Goal: Transaction & Acquisition: Purchase product/service

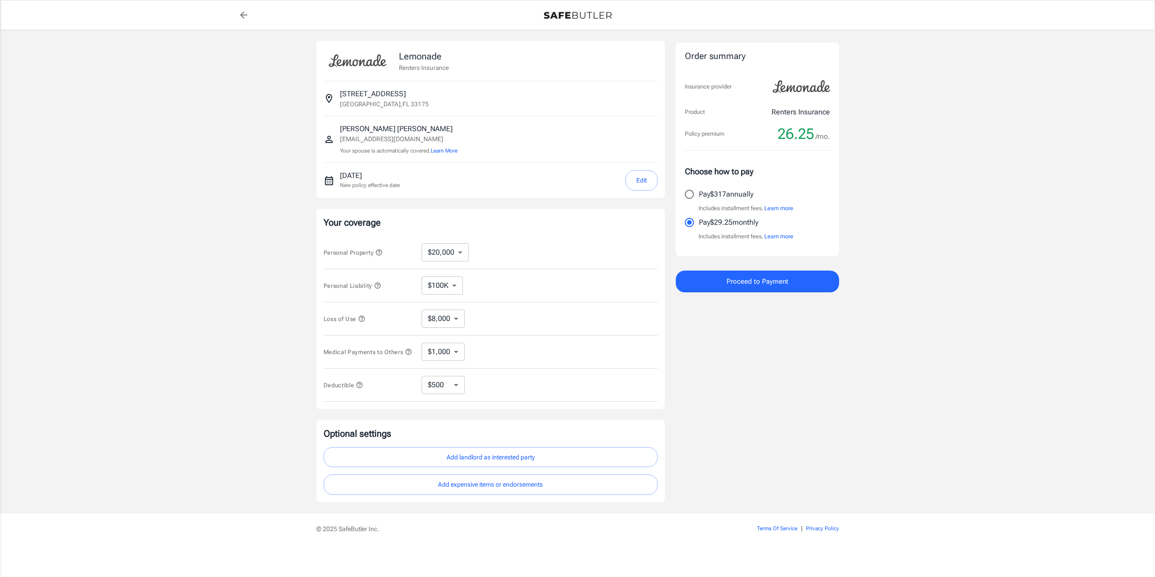
select select "20000"
select select "500"
click at [455, 254] on select "$10,000 $20,000 $30,000 $40,000 $50,000 $100K" at bounding box center [445, 252] width 47 height 18
click at [501, 202] on div "Lemonade Renters Insurance [STREET_ADDRESS] [PERSON_NAME] [EMAIL_ADDRESS][DOMAI…" at bounding box center [490, 271] width 349 height 461
click at [448, 246] on select "$10,000 $20,000 $30,000 $40,000 $50,000 $100K" at bounding box center [445, 252] width 47 height 18
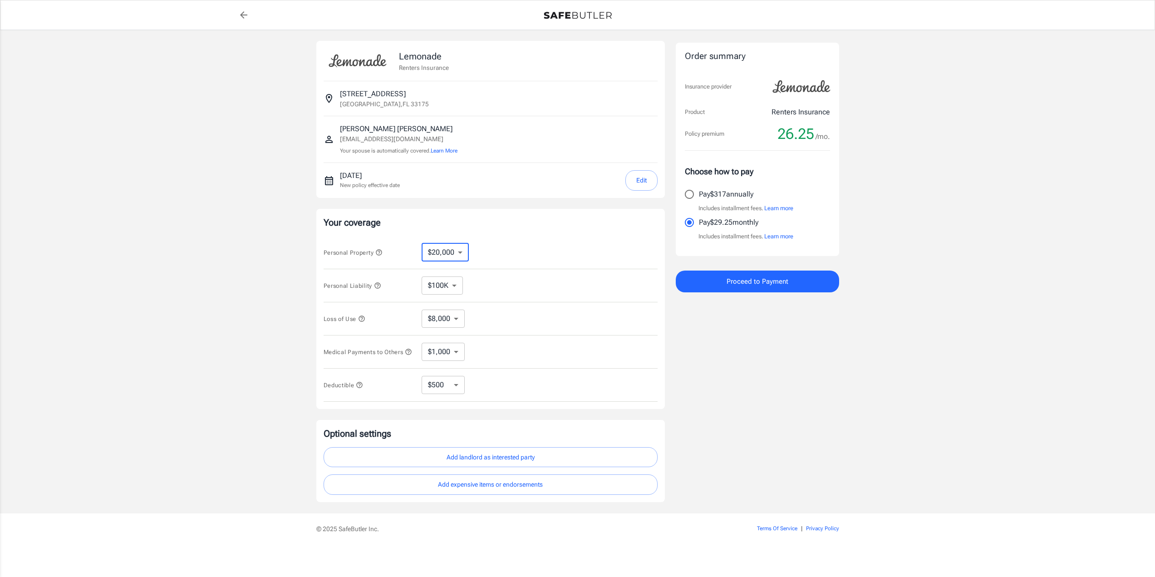
click at [463, 260] on select "$10,000 $20,000 $30,000 $40,000 $50,000 $100K" at bounding box center [445, 252] width 47 height 18
click at [450, 256] on select "$10,000 $20,000 $30,000 $40,000 $50,000 $100K" at bounding box center [445, 252] width 47 height 18
select select "10000"
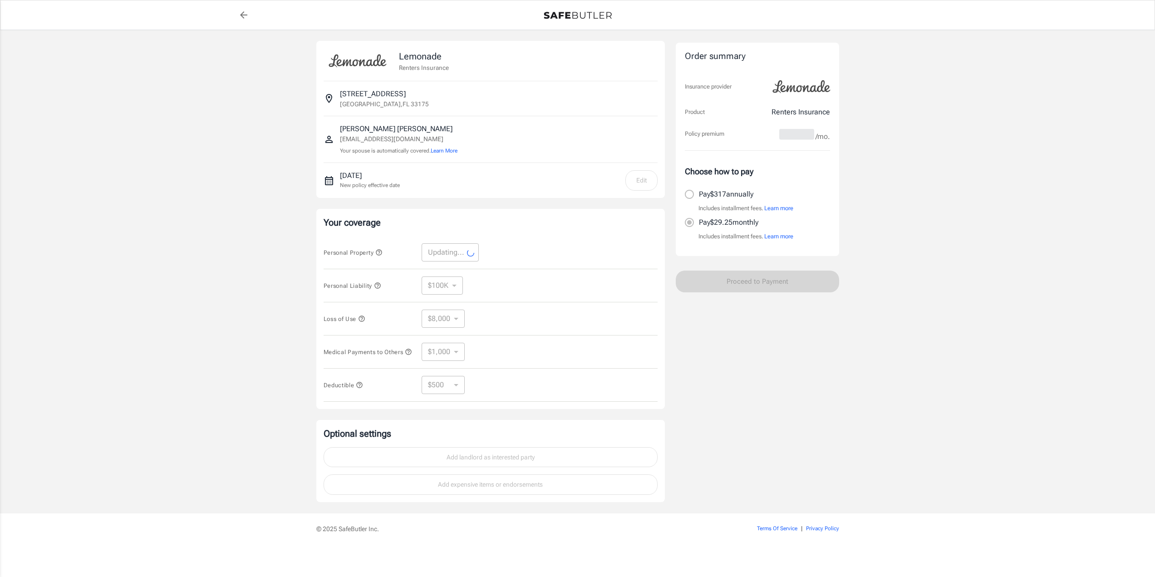
select select "10000"
select select "4000"
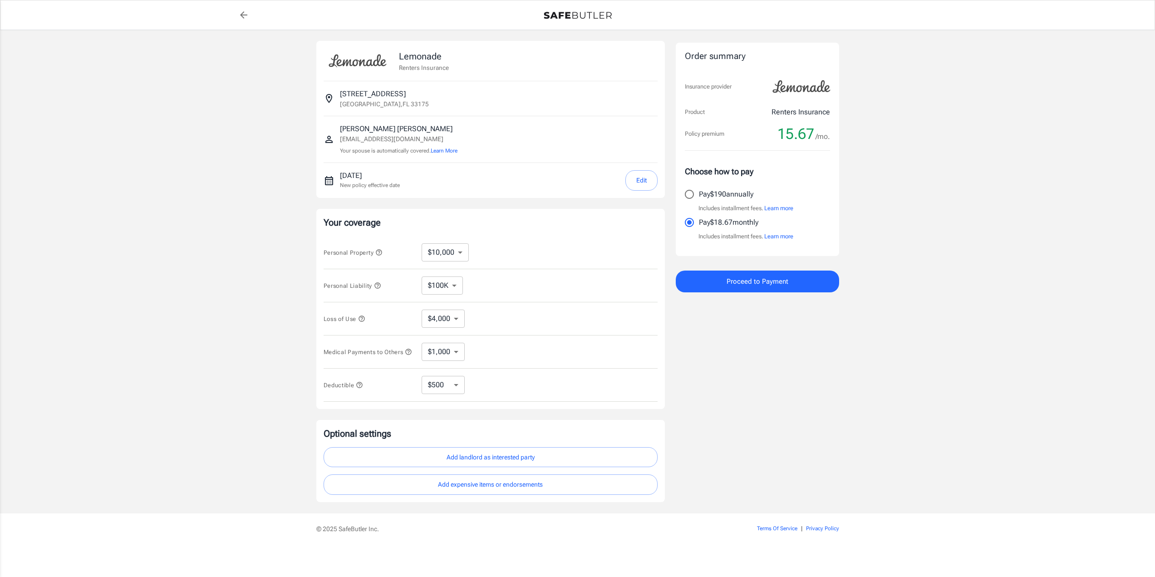
click at [450, 289] on select "$100K $200K $300K $400K $500K" at bounding box center [442, 285] width 41 height 18
click at [422, 276] on select "$100K $200K $300K $400K $500K" at bounding box center [442, 285] width 41 height 18
click at [457, 319] on select "$4,000" at bounding box center [443, 319] width 43 height 18
click at [490, 288] on div "Personal Liability $100K $200K $300K $400K $500K ​" at bounding box center [491, 285] width 334 height 33
click at [457, 322] on select "$4,000" at bounding box center [443, 319] width 43 height 18
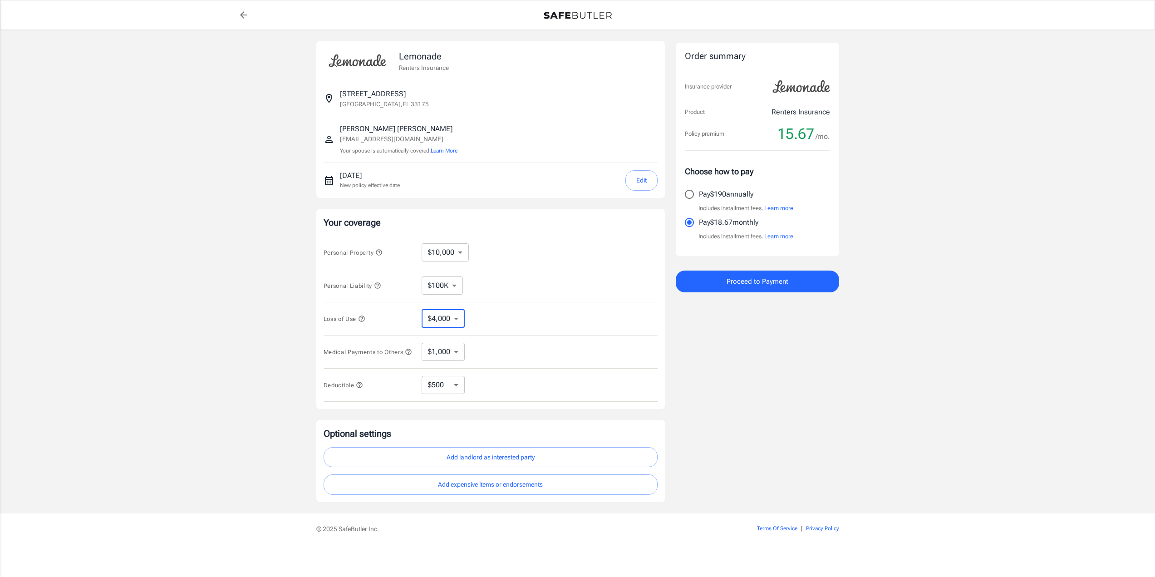
click at [501, 277] on div "Personal Liability $100K $200K $300K $400K $500K ​" at bounding box center [491, 285] width 334 height 33
click at [448, 357] on select "$1,000 $2,000 $3,000 $4,000 $5,000" at bounding box center [443, 352] width 43 height 18
click at [558, 310] on div "Loss of Use $4,000 ​" at bounding box center [491, 318] width 334 height 33
click at [451, 389] on select "$250 $500 $1,000" at bounding box center [443, 385] width 43 height 18
click at [520, 320] on div "Loss of Use $4,000 ​" at bounding box center [491, 318] width 334 height 33
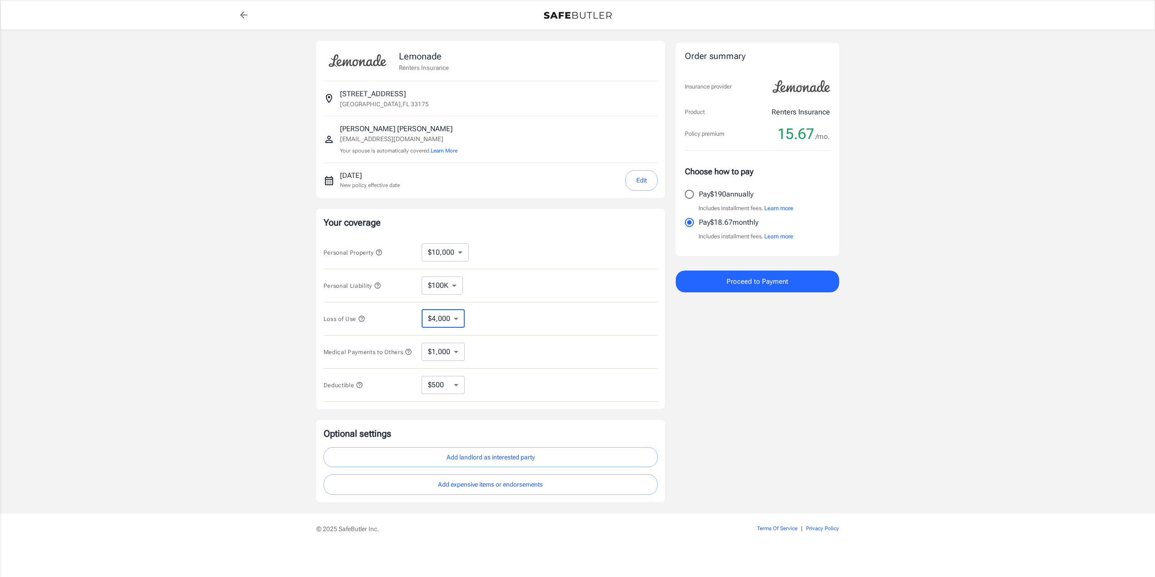
click at [448, 317] on select "$4,000" at bounding box center [443, 319] width 43 height 18
click at [422, 310] on select "$4,000" at bounding box center [443, 319] width 43 height 18
click at [449, 322] on select "$4,000" at bounding box center [443, 319] width 43 height 18
click at [422, 310] on select "$4,000" at bounding box center [443, 319] width 43 height 18
click at [365, 315] on icon "button" at bounding box center [361, 318] width 7 height 7
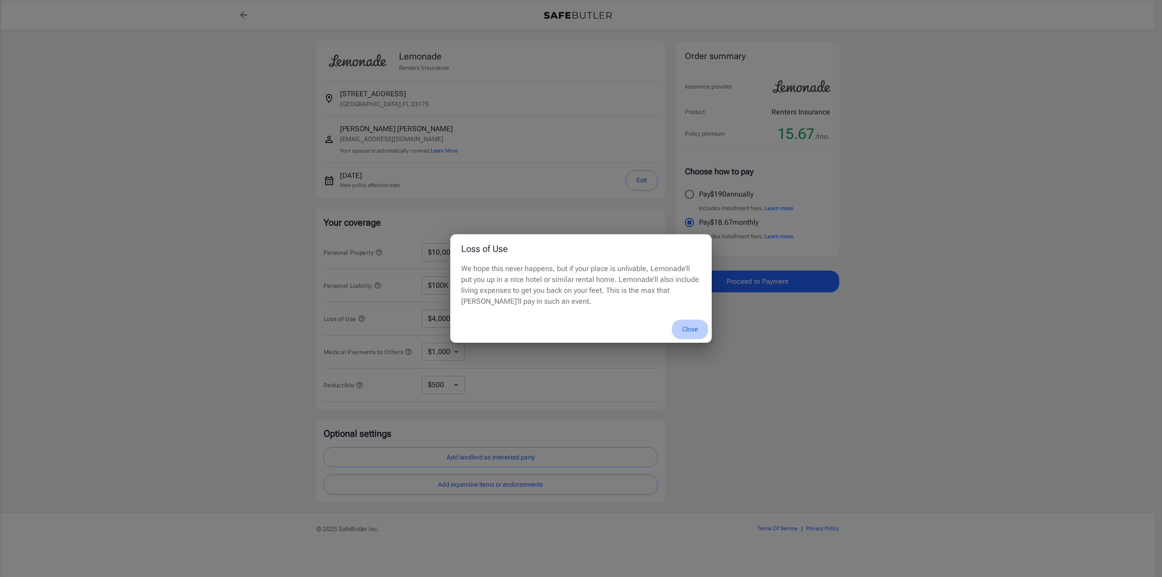
click at [687, 327] on button "Close" at bounding box center [690, 330] width 36 height 20
